Goal: Find contact information: Find contact information

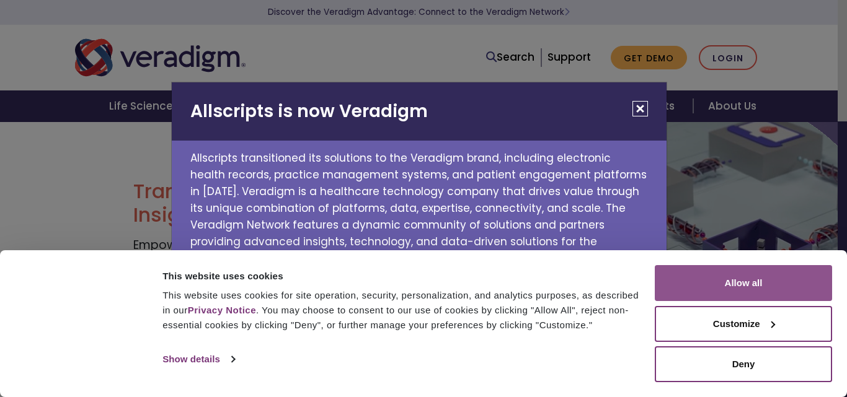
click at [762, 275] on button "Allow all" at bounding box center [743, 283] width 177 height 36
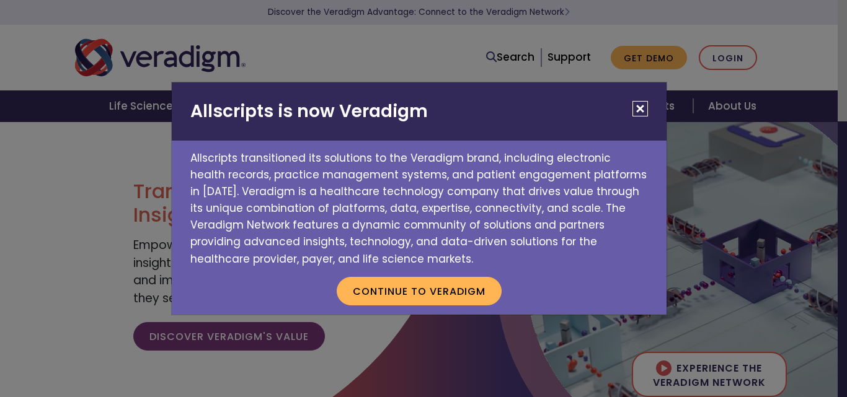
click at [642, 105] on button "Close" at bounding box center [639, 108] width 15 height 15
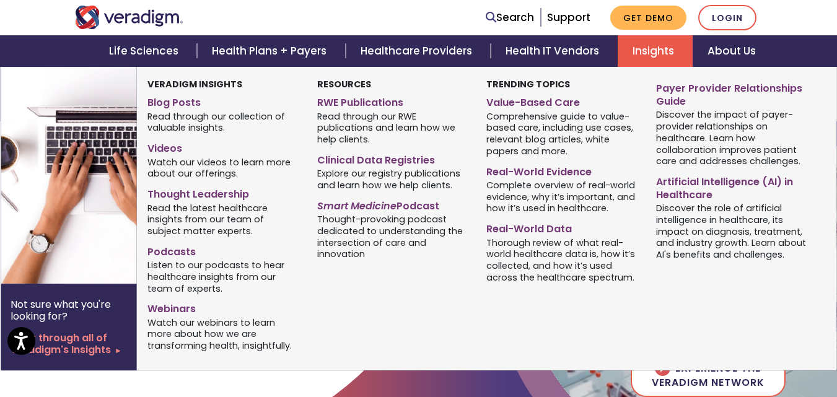
scroll to position [1439, 0]
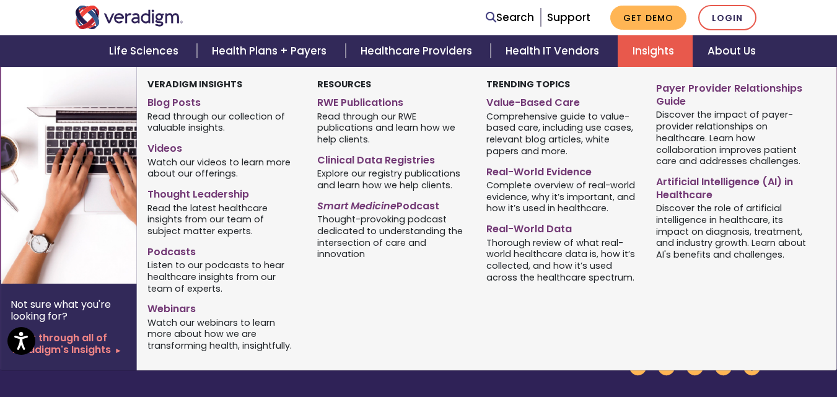
click at [88, 214] on img at bounding box center [101, 175] width 200 height 217
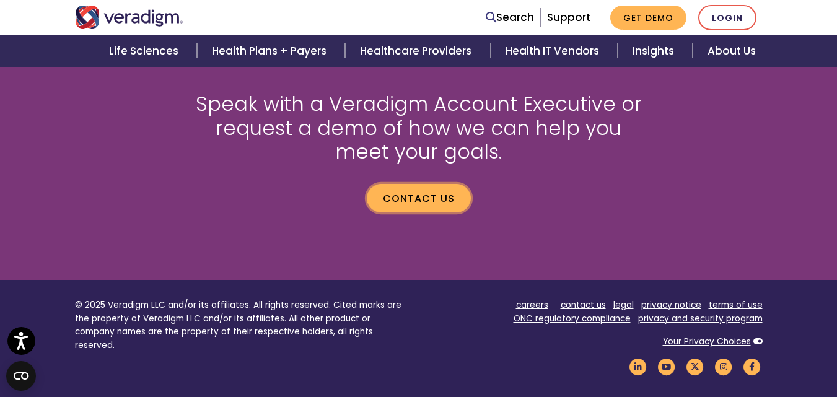
click at [402, 209] on link "Contact us" at bounding box center [419, 198] width 104 height 29
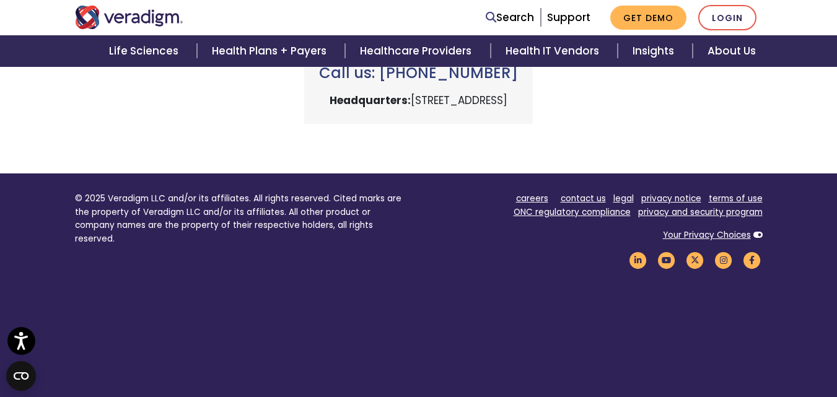
scroll to position [675, 0]
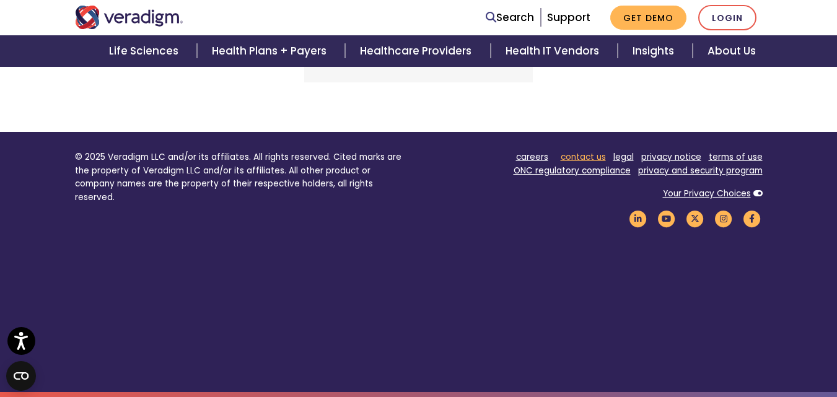
click at [585, 158] on link "contact us" at bounding box center [583, 157] width 45 height 12
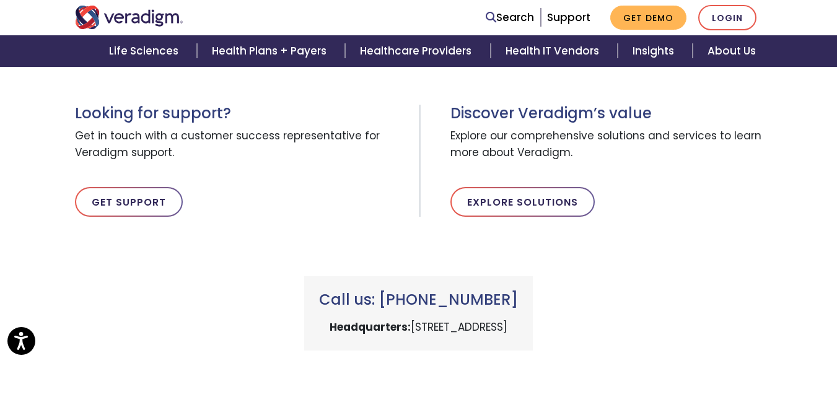
scroll to position [138, 0]
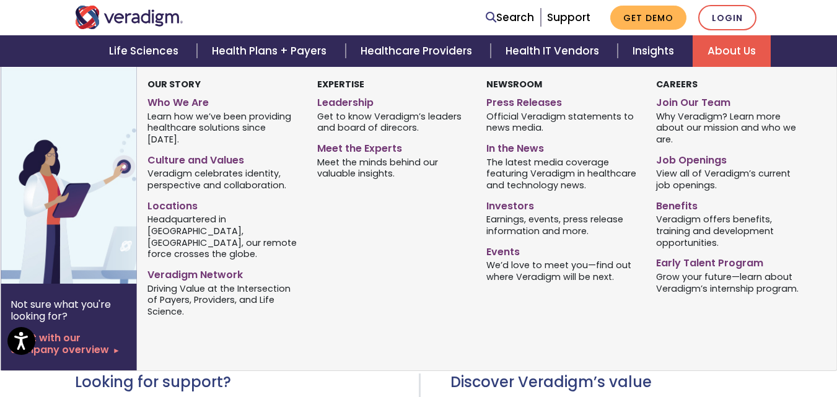
drag, startPoint x: 708, startPoint y: 43, endPoint x: 692, endPoint y: 62, distance: 24.6
click at [707, 44] on link "About Us" at bounding box center [732, 51] width 78 height 32
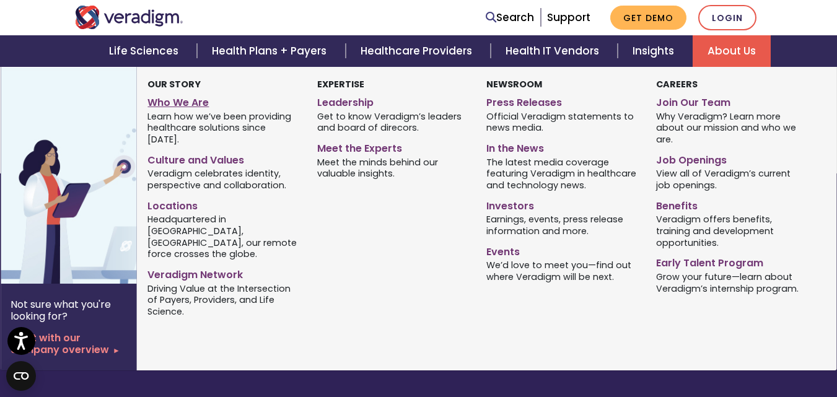
click at [173, 105] on link "Who We Are" at bounding box center [223, 101] width 151 height 18
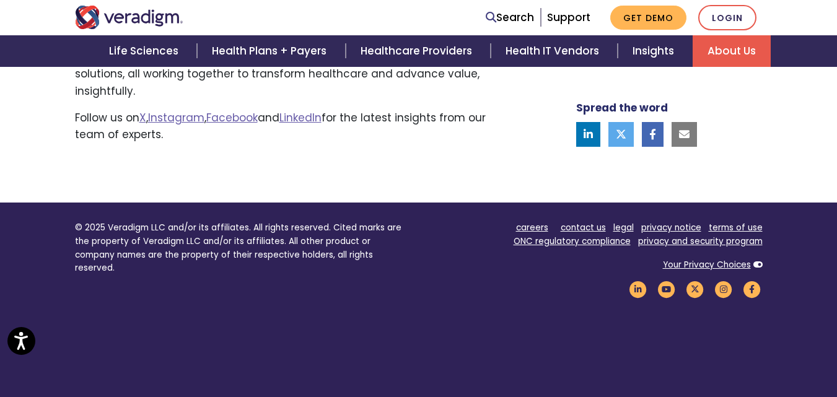
scroll to position [1111, 0]
